Goal: Book appointment/travel/reservation

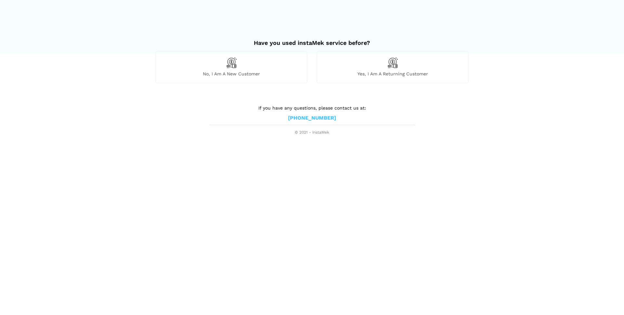
click at [234, 70] on div "No, I am a new customer" at bounding box center [231, 67] width 151 height 32
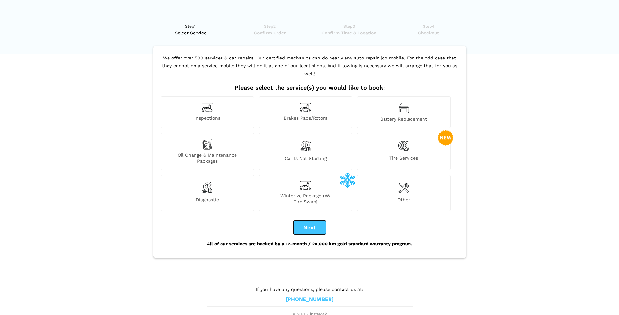
click at [313, 227] on button "Next" at bounding box center [309, 228] width 33 height 14
click at [312, 199] on span "Winterize Package (W/ Tire Swap)" at bounding box center [305, 199] width 93 height 12
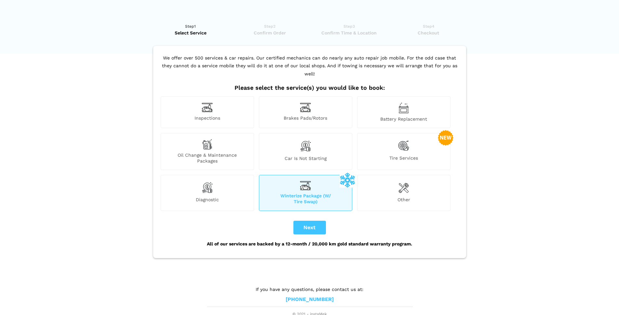
click at [402, 150] on img at bounding box center [403, 145] width 11 height 13
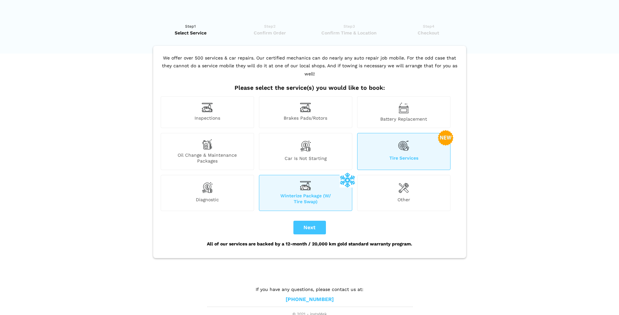
click at [310, 192] on div "Winterize Package (W/ Tire Swap)" at bounding box center [305, 193] width 93 height 36
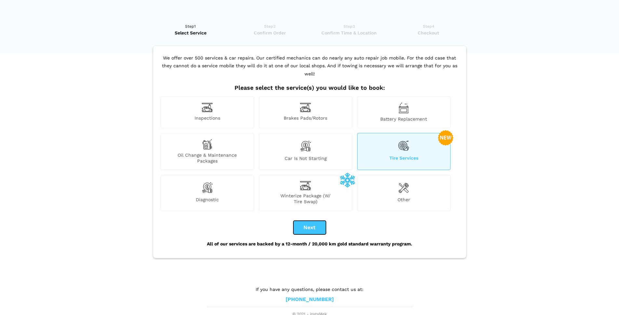
click at [308, 228] on button "Next" at bounding box center [309, 228] width 33 height 14
checkbox input "true"
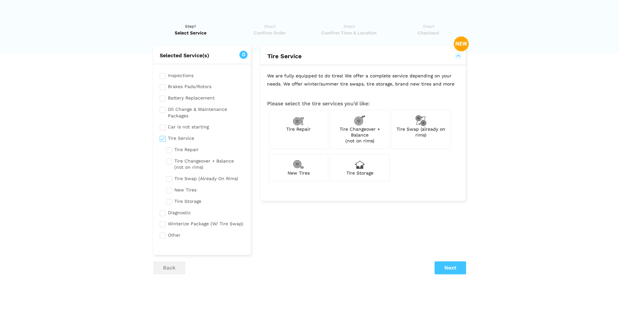
click at [410, 129] on span "Tire Swap (already on rims)" at bounding box center [420, 131] width 49 height 11
checkbox input "true"
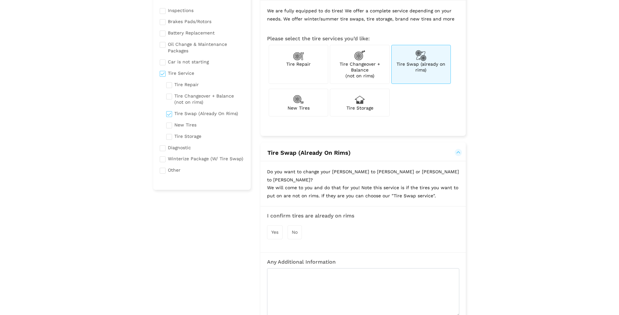
scroll to position [130, 0]
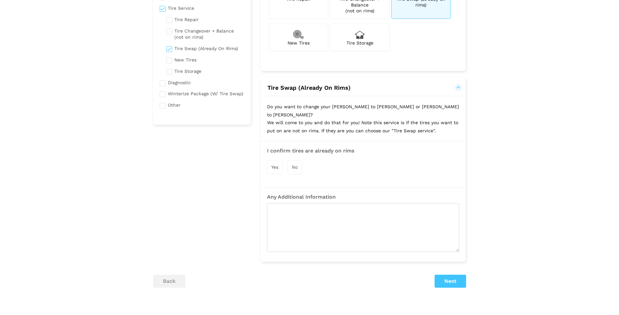
click at [276, 164] on span "Yes" at bounding box center [274, 166] width 7 height 5
click at [451, 275] on button "Next" at bounding box center [450, 281] width 32 height 13
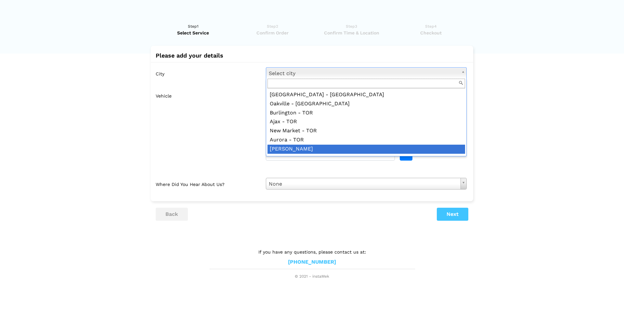
scroll to position [902, 0]
